Goal: Transaction & Acquisition: Purchase product/service

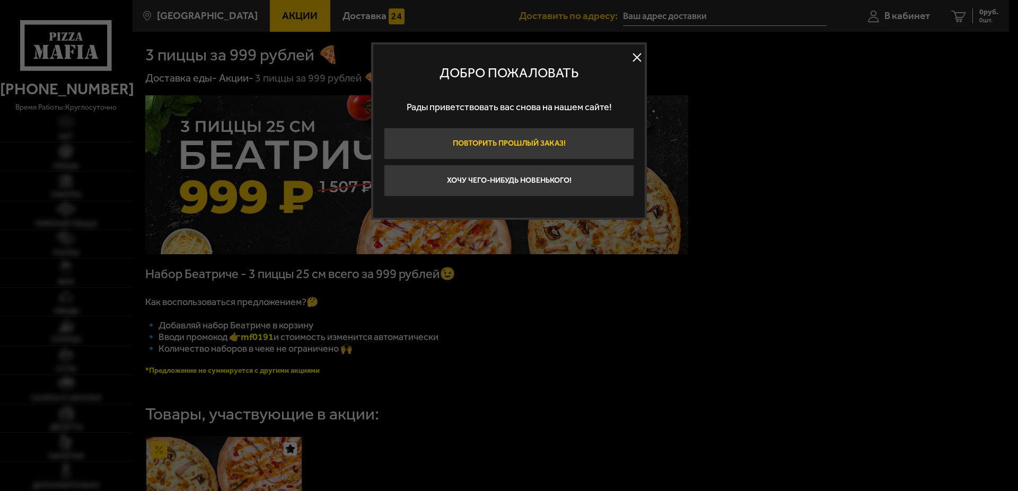
type input "[STREET_ADDRESS]"
click at [633, 60] on button at bounding box center [637, 58] width 16 height 16
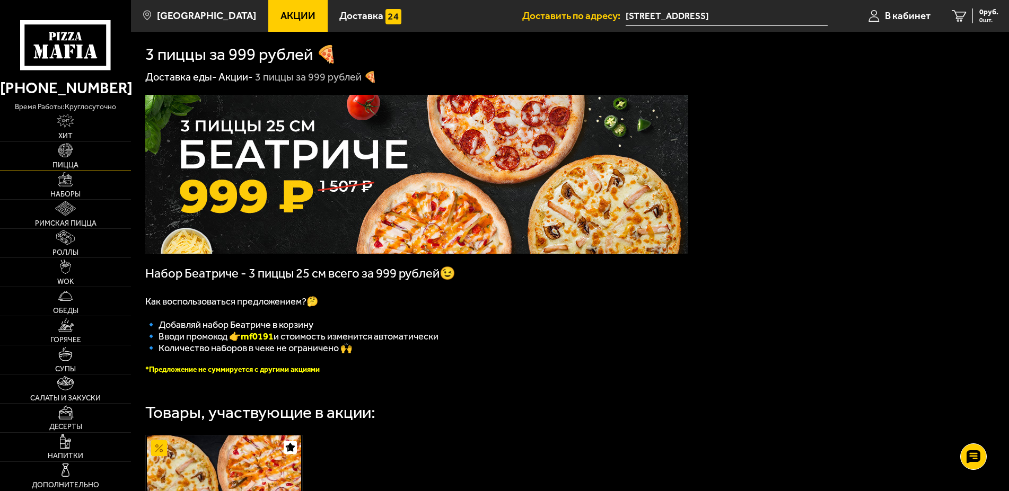
click at [88, 157] on link "Пицца" at bounding box center [65, 156] width 131 height 29
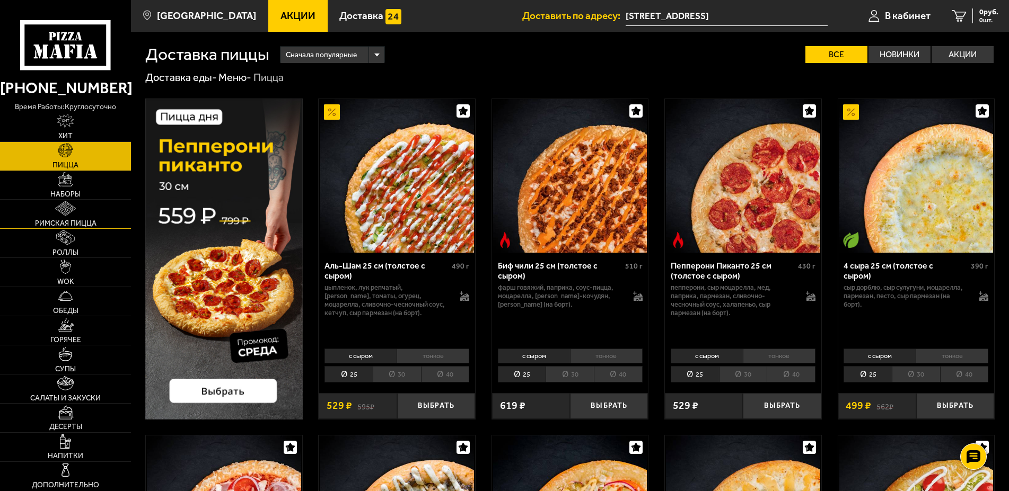
click at [79, 211] on link "Римская пицца" at bounding box center [65, 214] width 131 height 29
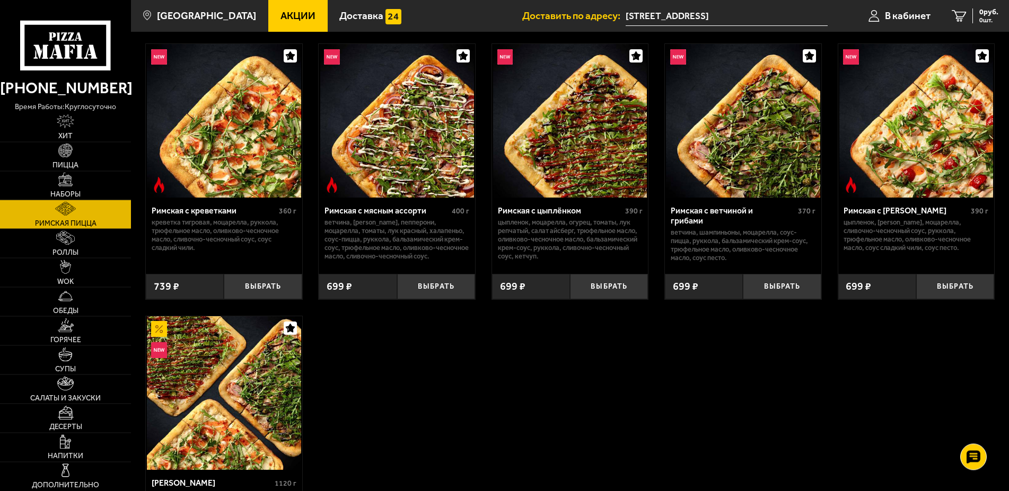
scroll to position [54, 0]
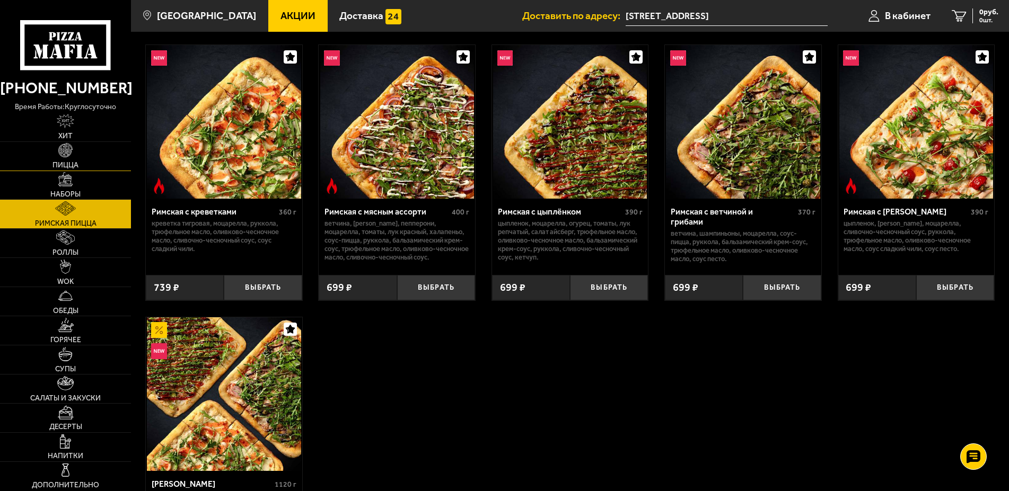
click at [79, 160] on link "Пицца" at bounding box center [65, 156] width 131 height 29
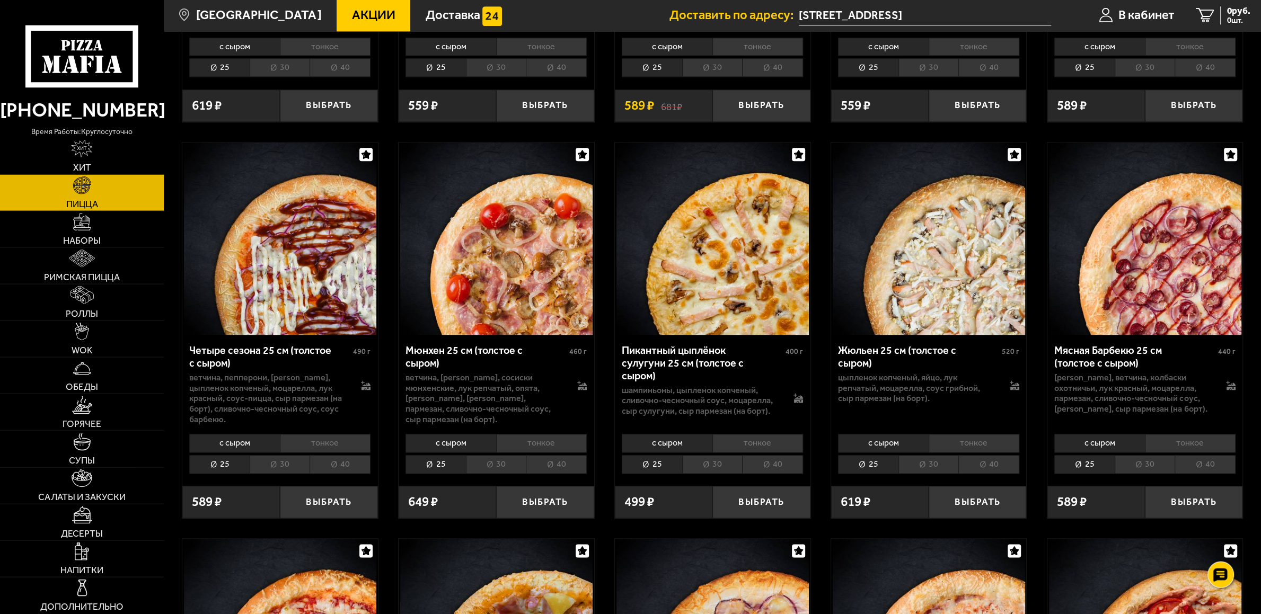
scroll to position [1558, 0]
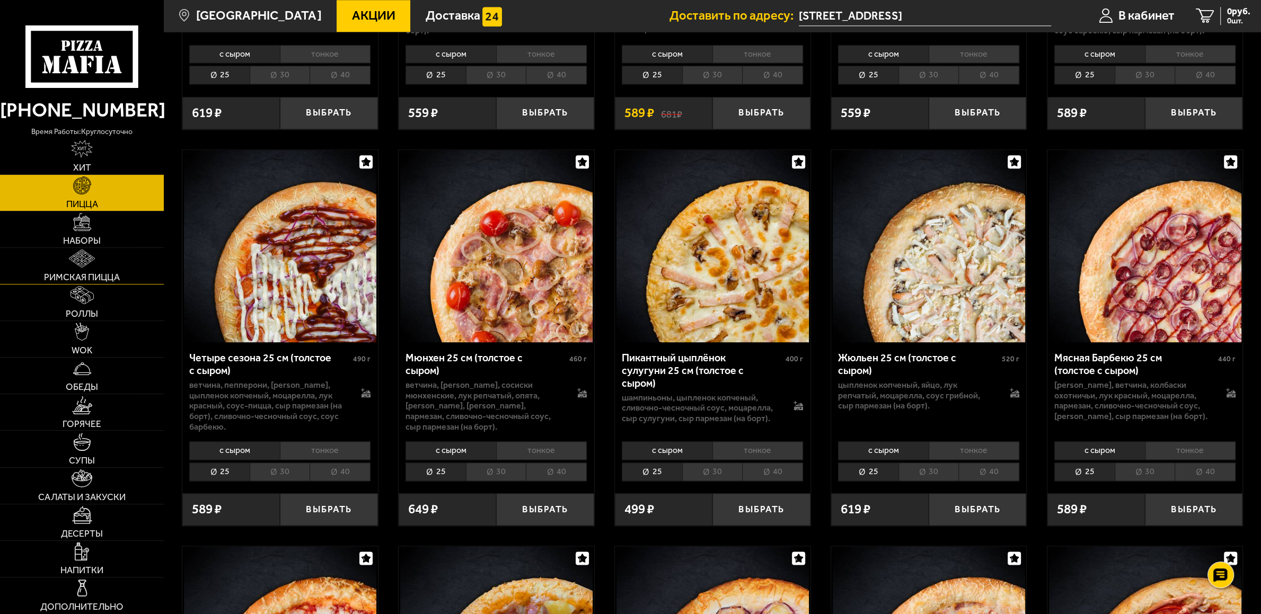
click at [84, 257] on img at bounding box center [82, 259] width 26 height 18
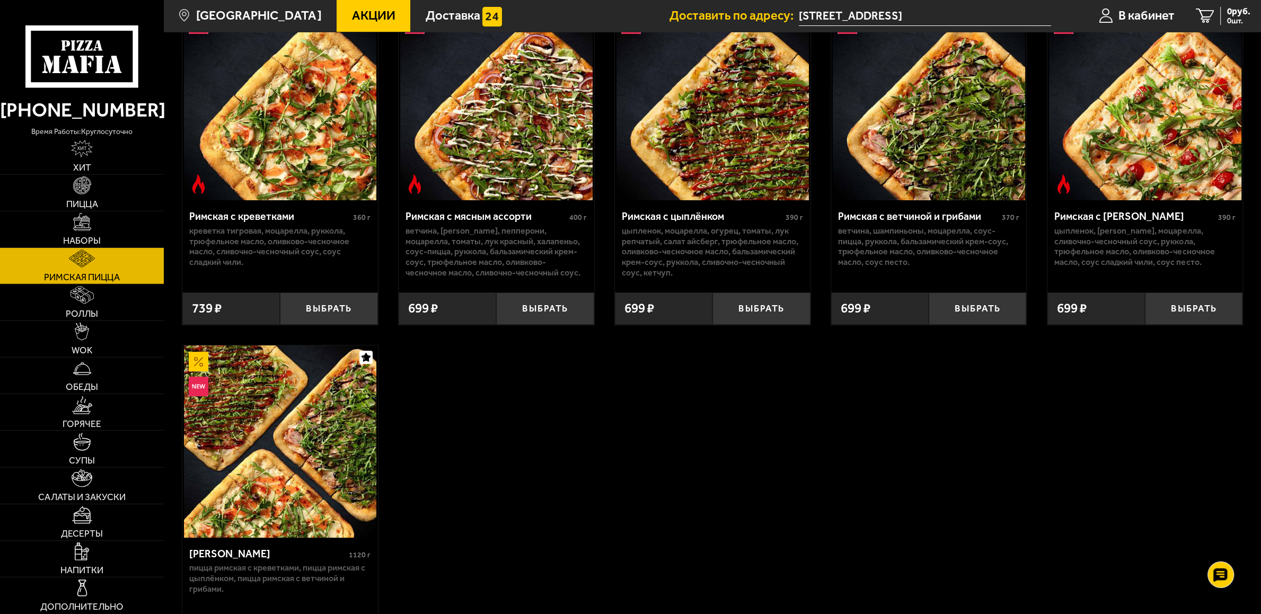
scroll to position [111, 0]
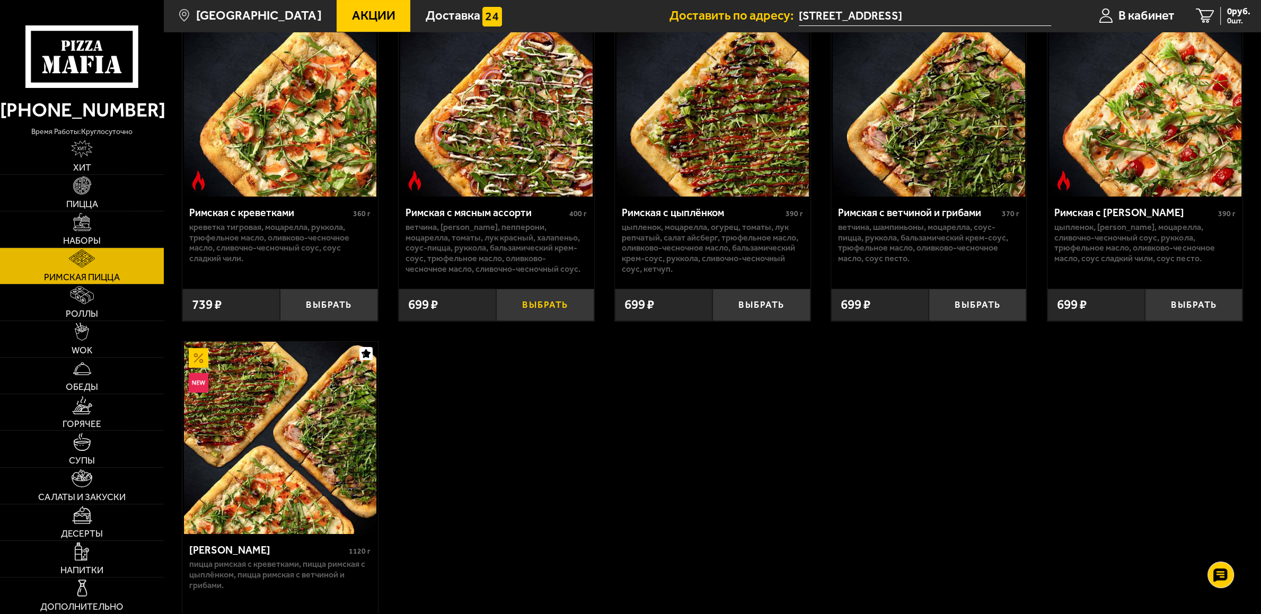
click at [563, 300] on button "Выбрать" at bounding box center [545, 305] width 98 height 32
click at [105, 294] on link "Роллы" at bounding box center [82, 303] width 164 height 36
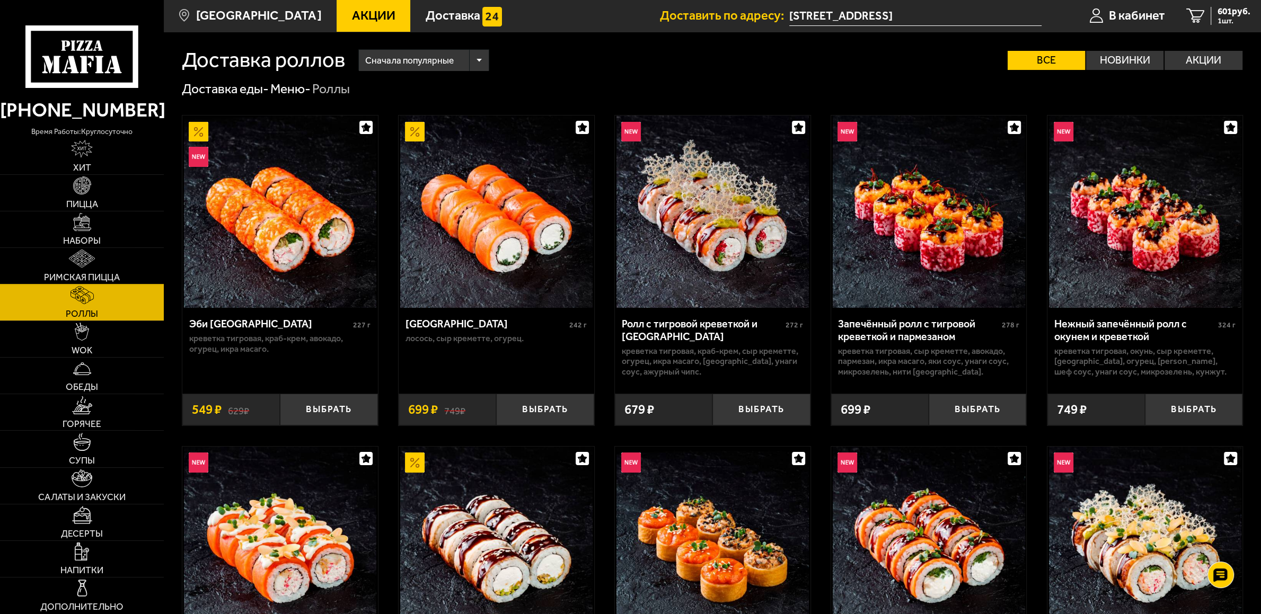
click at [103, 259] on link "Римская пицца" at bounding box center [82, 266] width 164 height 36
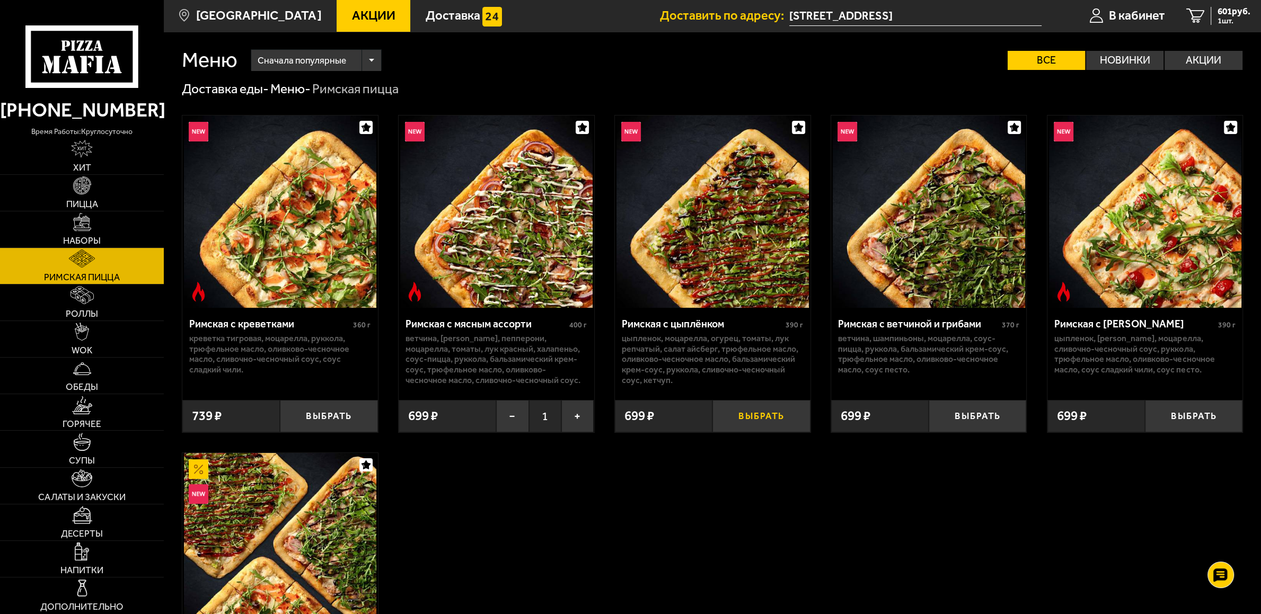
click at [766, 430] on button "Выбрать" at bounding box center [761, 416] width 98 height 32
click at [1008, 21] on span "2 шт." at bounding box center [1232, 21] width 38 height 8
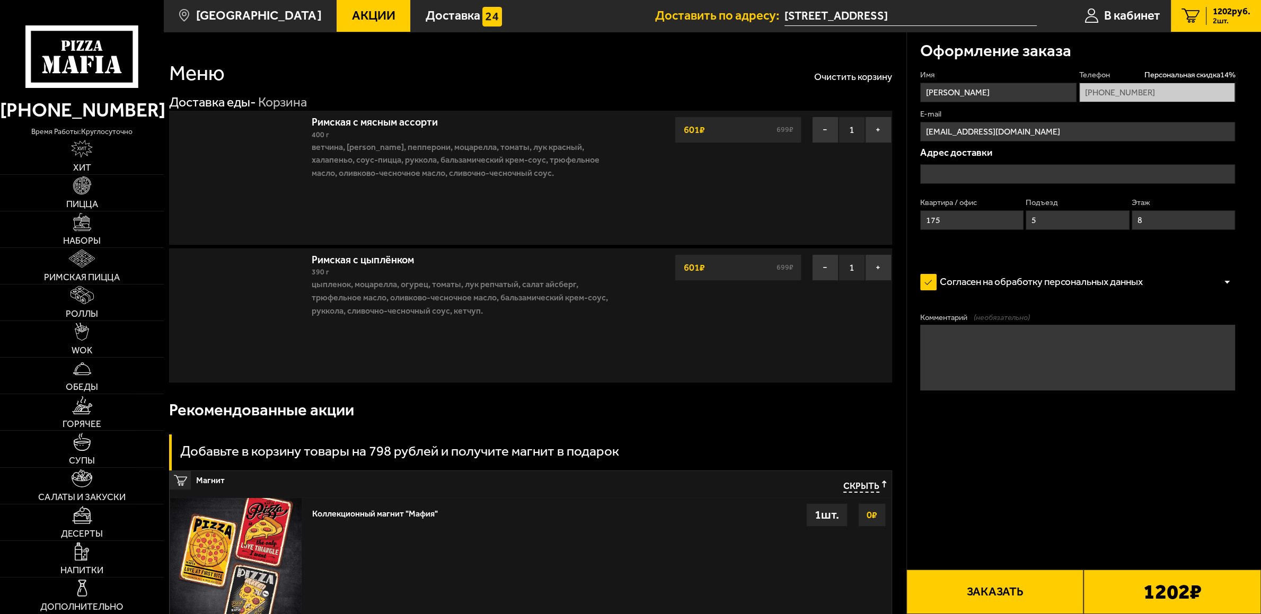
type input "[STREET_ADDRESS]"
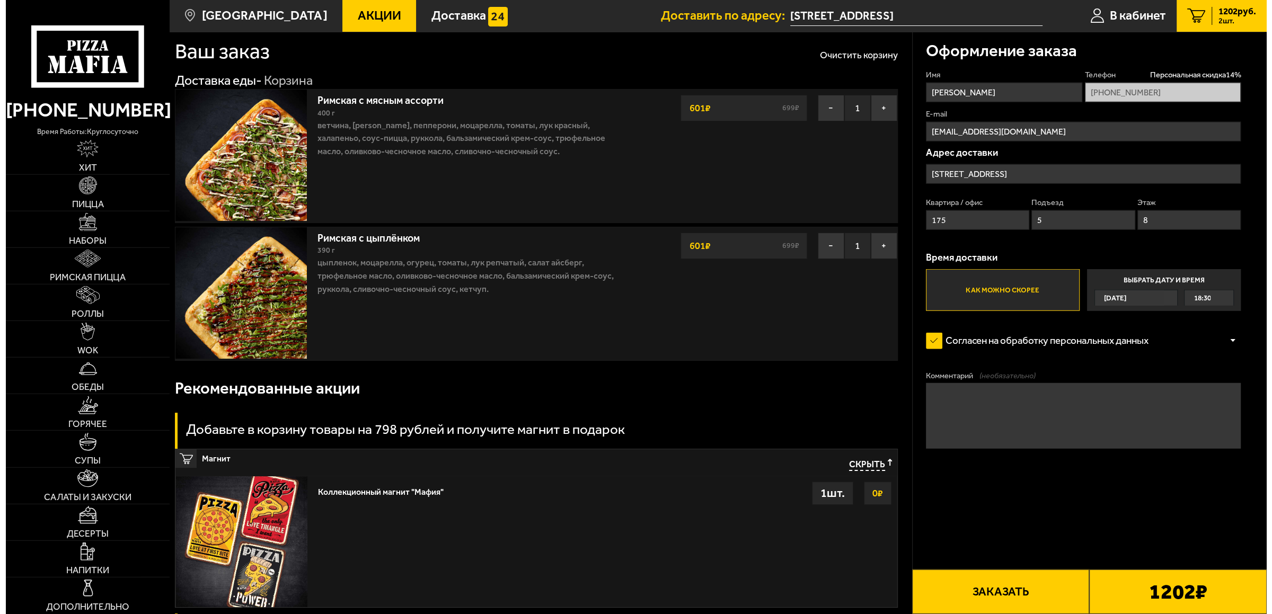
scroll to position [56, 0]
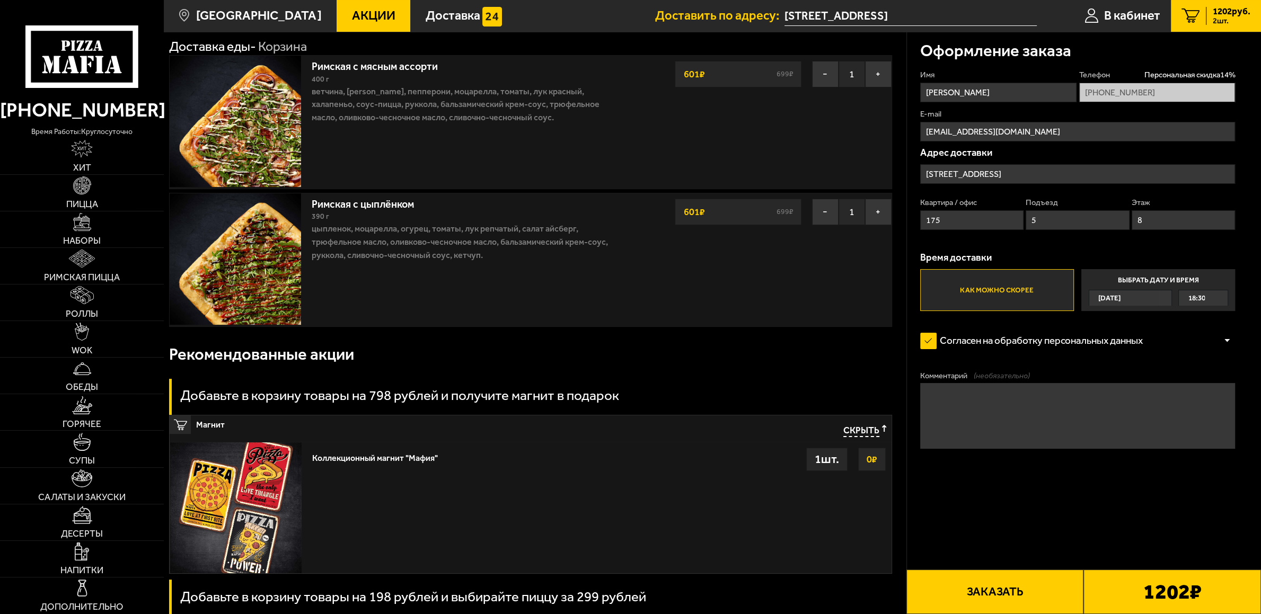
click at [977, 491] on button "Заказать" at bounding box center [995, 592] width 178 height 45
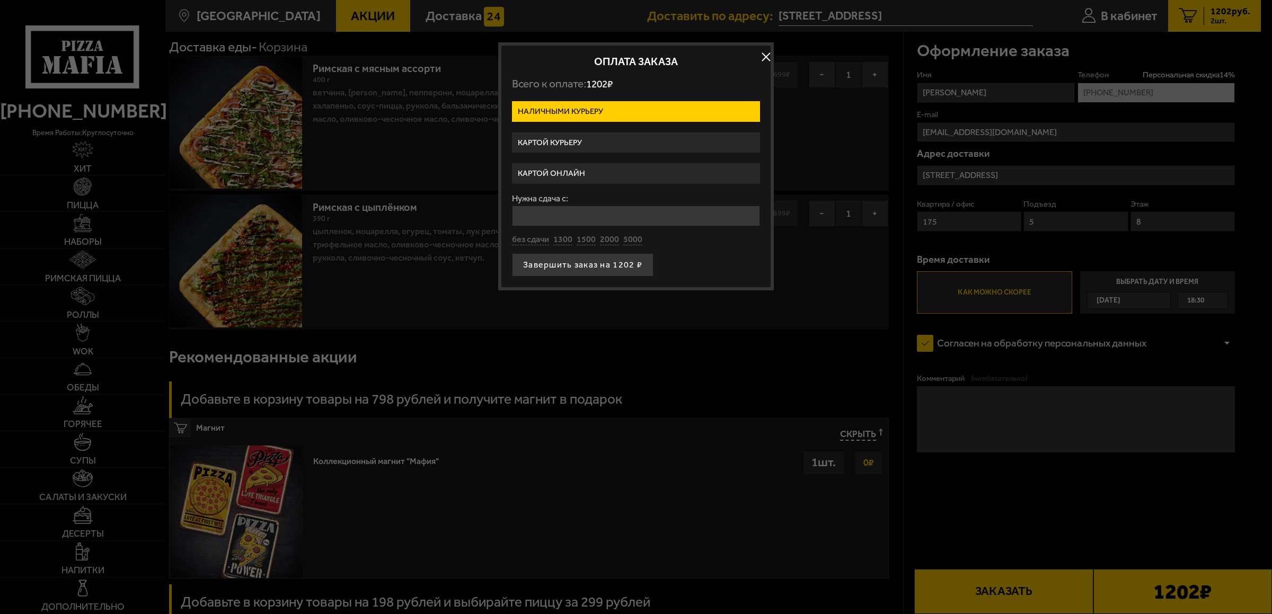
click at [694, 148] on label "Картой курьеру" at bounding box center [636, 142] width 248 height 21
click at [0, 0] on input "Картой курьеру" at bounding box center [0, 0] width 0 height 0
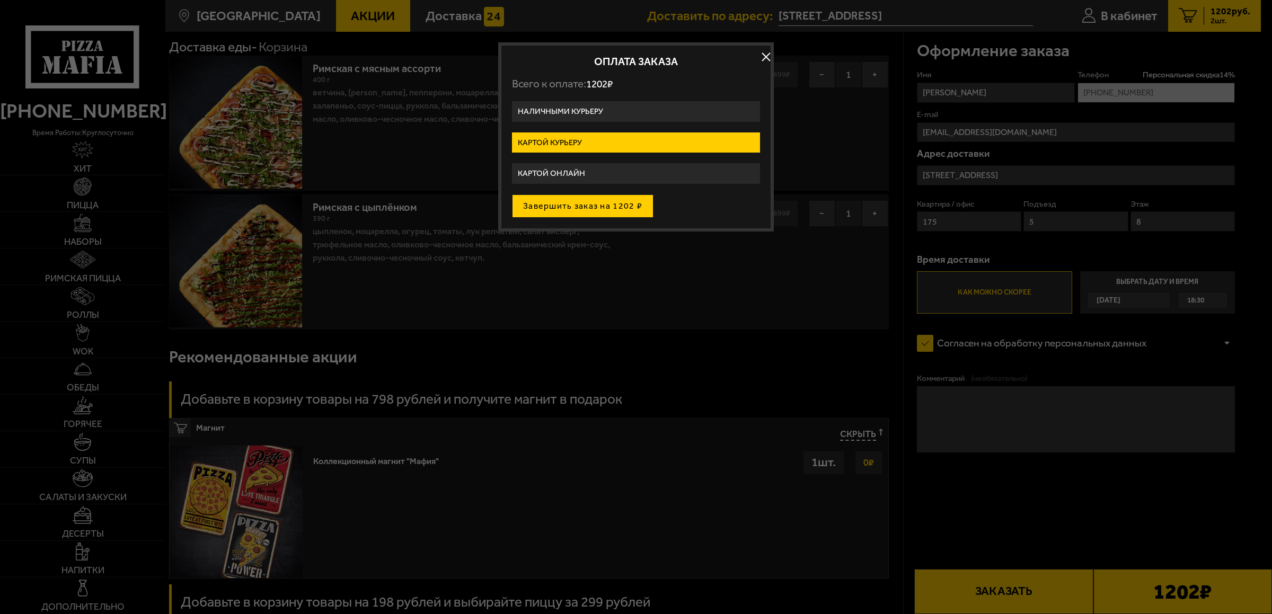
click at [589, 211] on button "Завершить заказ на 1202 ₽" at bounding box center [582, 205] width 141 height 23
